Goal: Task Accomplishment & Management: Complete application form

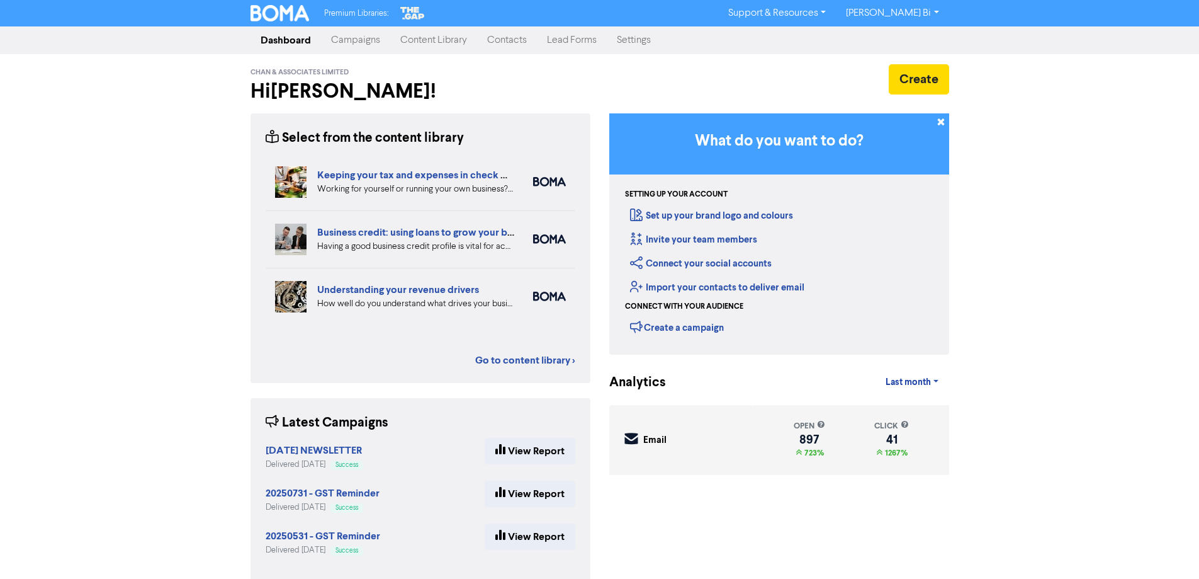
click at [507, 39] on link "Contacts" at bounding box center [507, 40] width 60 height 25
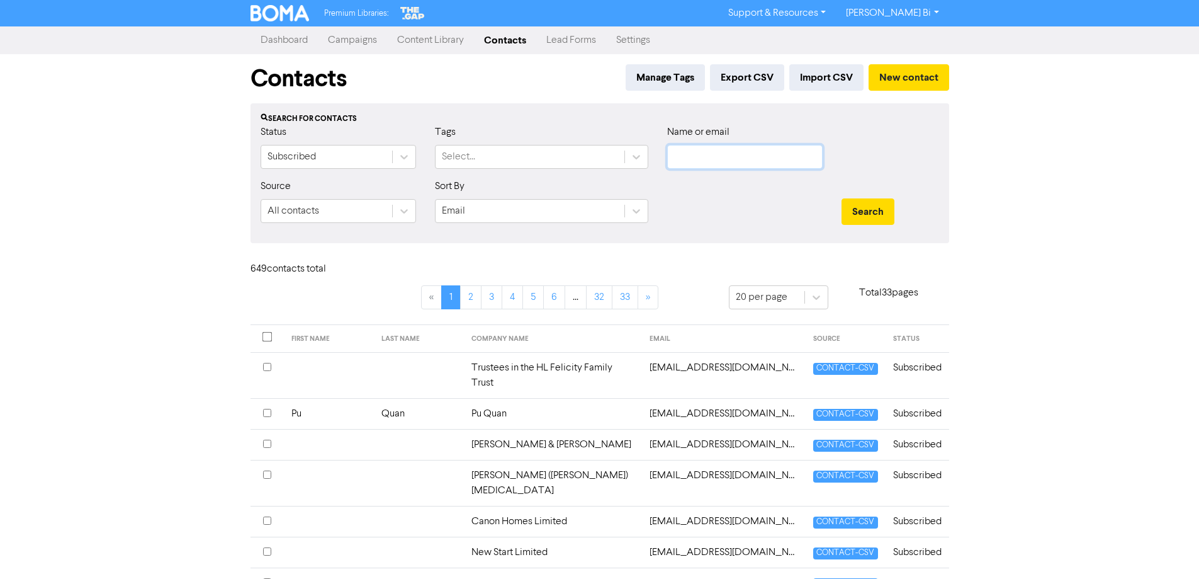
click at [714, 163] on input "text" at bounding box center [745, 157] width 156 height 24
paste input "[EMAIL_ADDRESS][DOMAIN_NAME]"
type input "[EMAIL_ADDRESS][DOMAIN_NAME]"
click at [864, 210] on button "Search" at bounding box center [868, 211] width 53 height 26
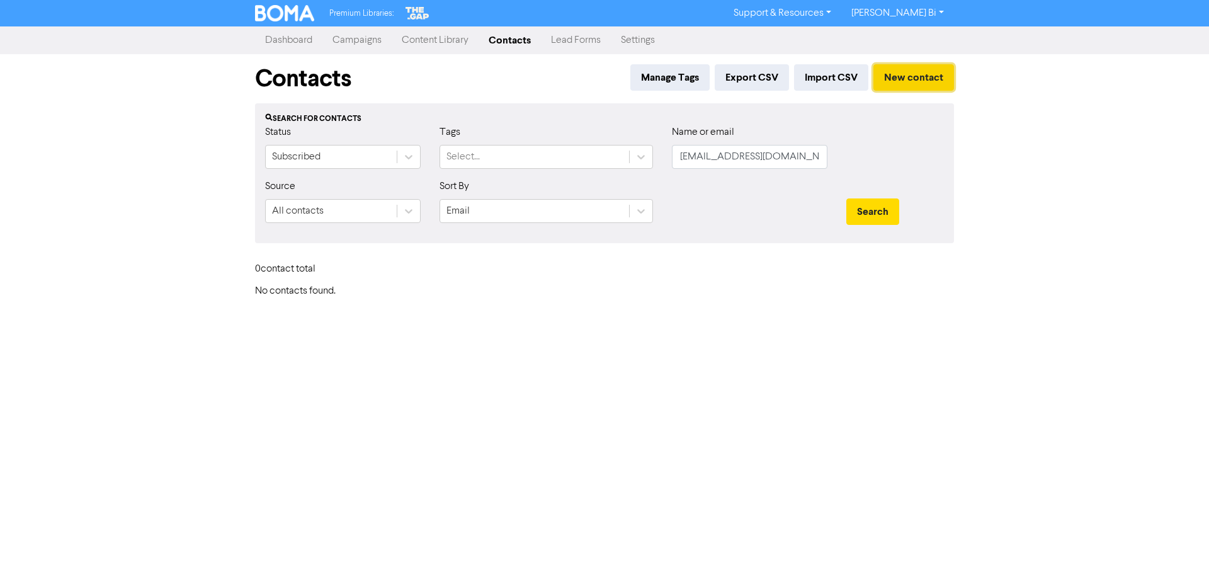
click at [893, 67] on button "New contact" at bounding box center [913, 77] width 81 height 26
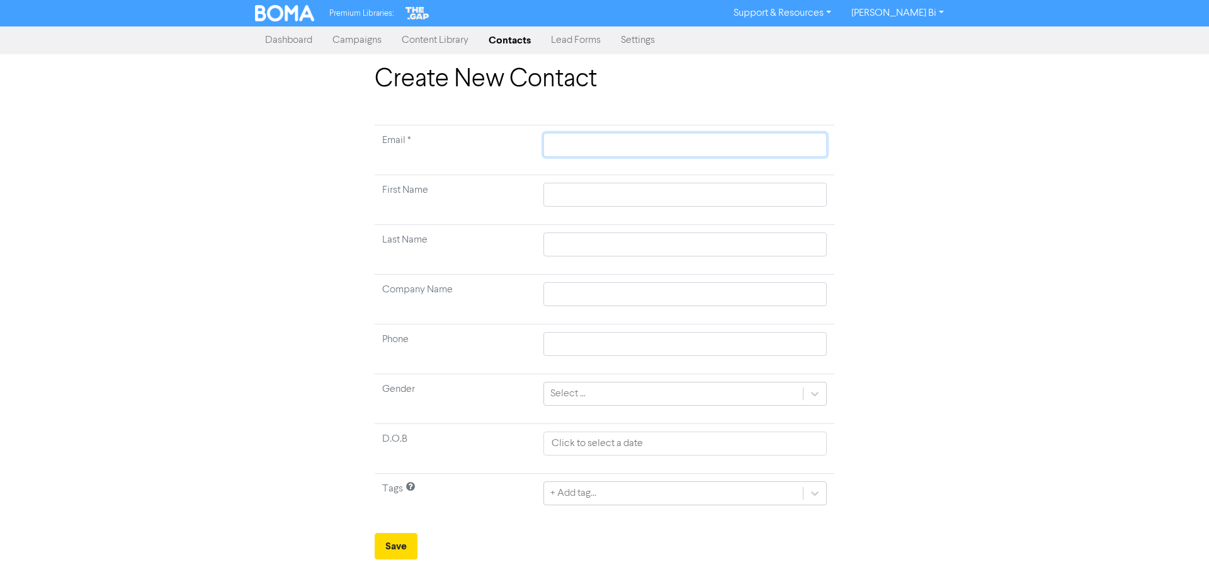
click at [580, 139] on input "text" at bounding box center [684, 145] width 283 height 24
paste input "[EMAIL_ADDRESS][DOMAIN_NAME]"
type input "[EMAIL_ADDRESS][DOMAIN_NAME]"
click at [586, 298] on input "text" at bounding box center [684, 294] width 283 height 24
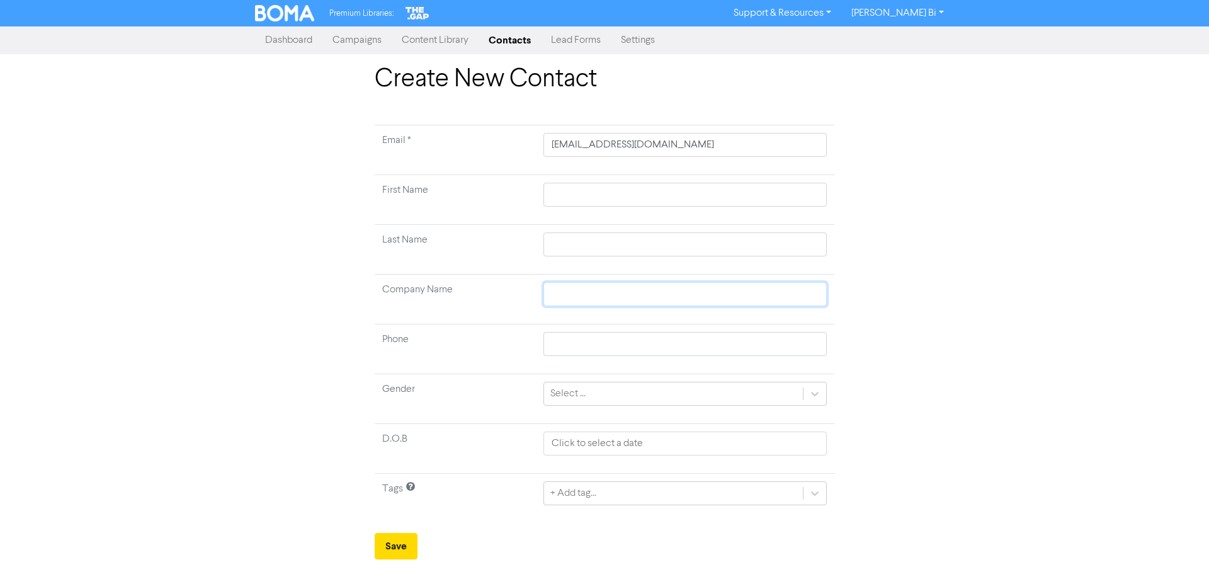
paste input "SB Trees Limited"
type input "SB Trees Limited"
click at [552, 147] on input "[EMAIL_ADDRESS][DOMAIN_NAME]" at bounding box center [684, 145] width 283 height 24
click at [397, 546] on button "Save" at bounding box center [396, 546] width 43 height 26
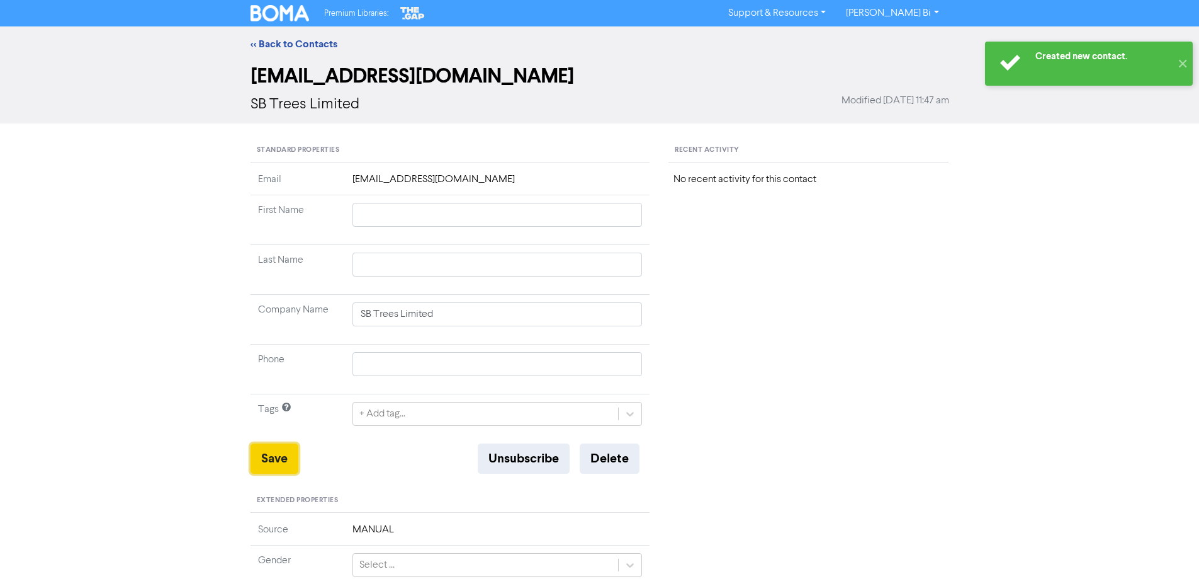
click at [278, 463] on button "Save" at bounding box center [275, 458] width 48 height 30
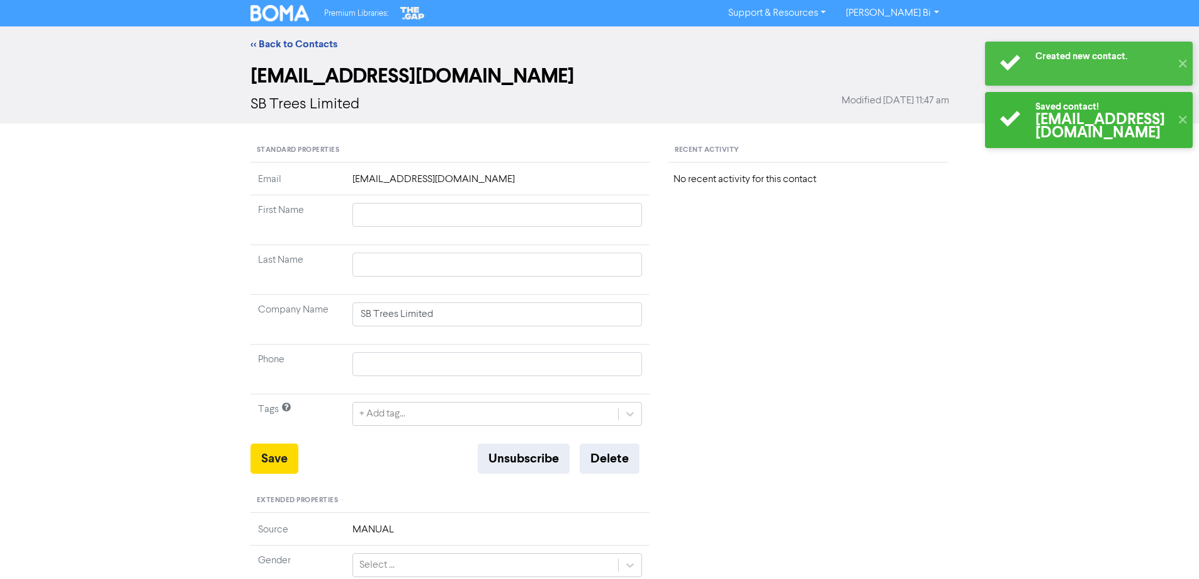
click at [293, 55] on div "<< Back to Contacts" at bounding box center [599, 43] width 1199 height 35
click at [291, 43] on link "<< Back to Contacts" at bounding box center [294, 44] width 87 height 13
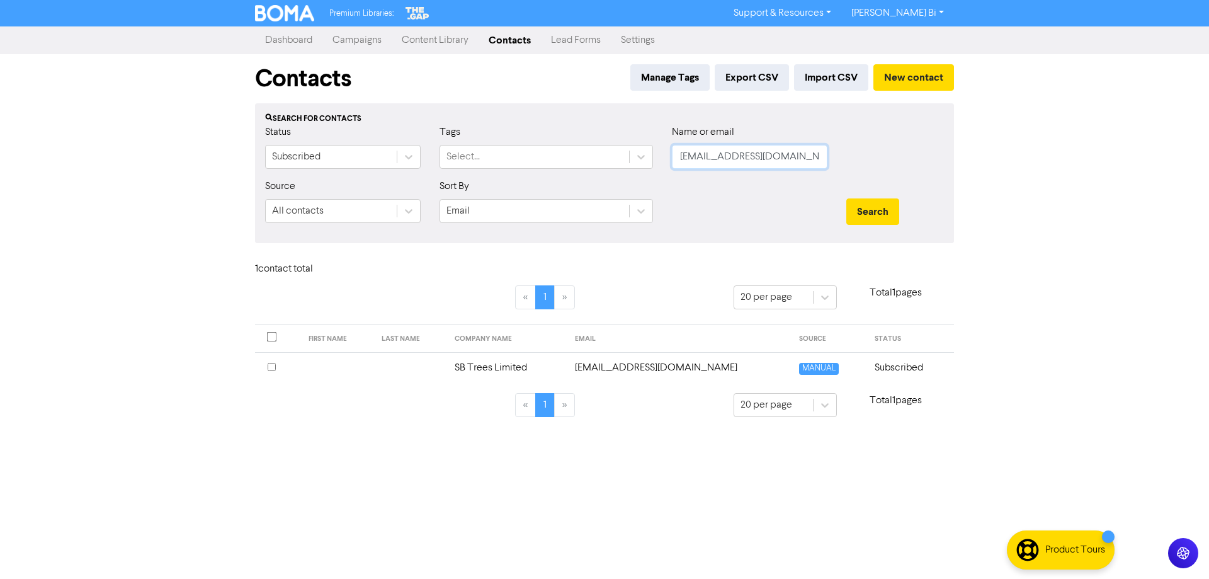
drag, startPoint x: 803, startPoint y: 159, endPoint x: 410, endPoint y: 135, distance: 393.6
click at [411, 133] on div "Status Subscribed Tags Select... Name or email [EMAIL_ADDRESS][DOMAIN_NAME]" at bounding box center [605, 152] width 698 height 54
click at [846, 198] on button "Search" at bounding box center [872, 211] width 53 height 26
